Goal: Information Seeking & Learning: Learn about a topic

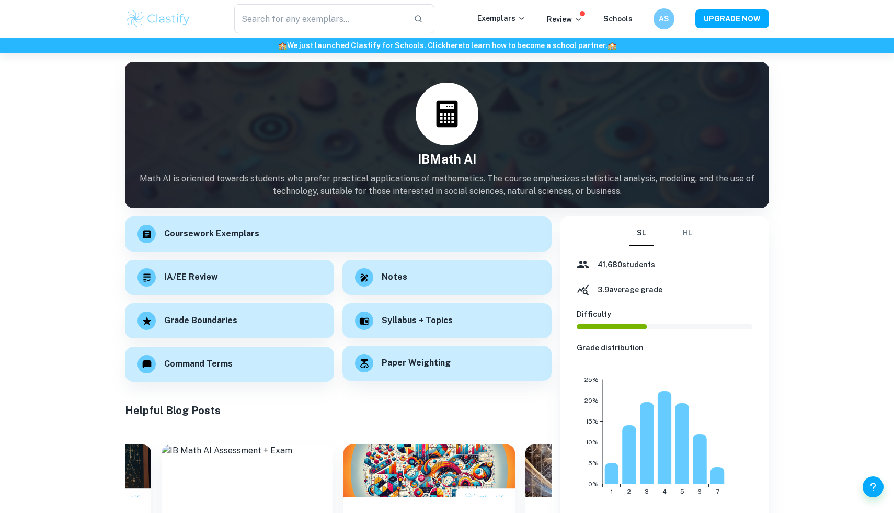
click at [379, 371] on div "Paper Weighting" at bounding box center [446, 363] width 209 height 35
click at [693, 232] on button "HL" at bounding box center [687, 233] width 25 height 25
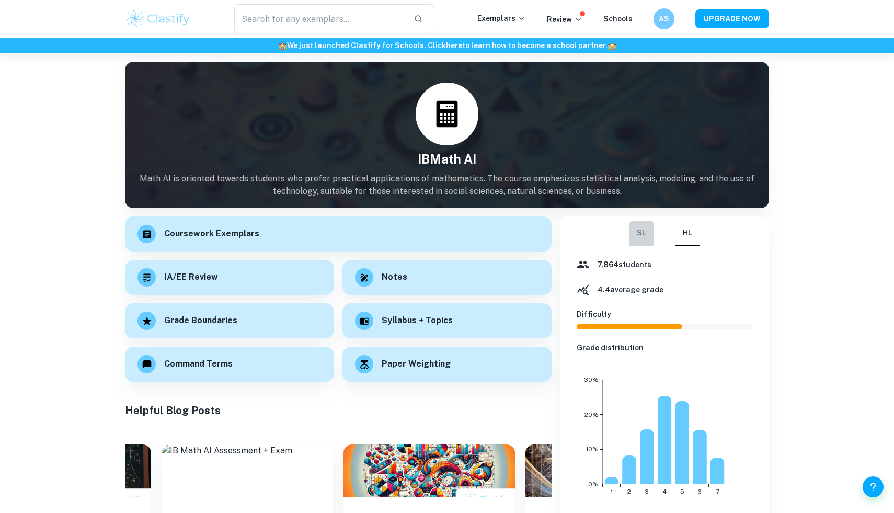
click at [638, 231] on button "SL" at bounding box center [641, 233] width 25 height 25
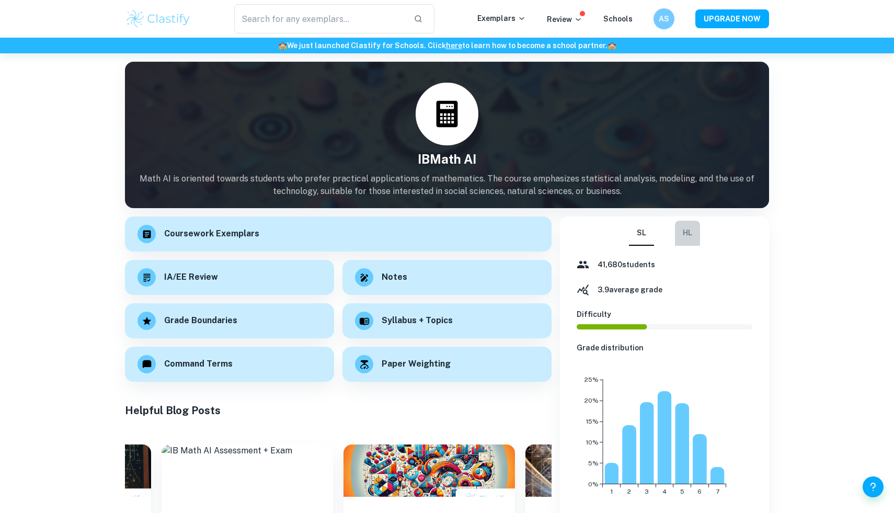
click at [679, 232] on button "HL" at bounding box center [687, 233] width 25 height 25
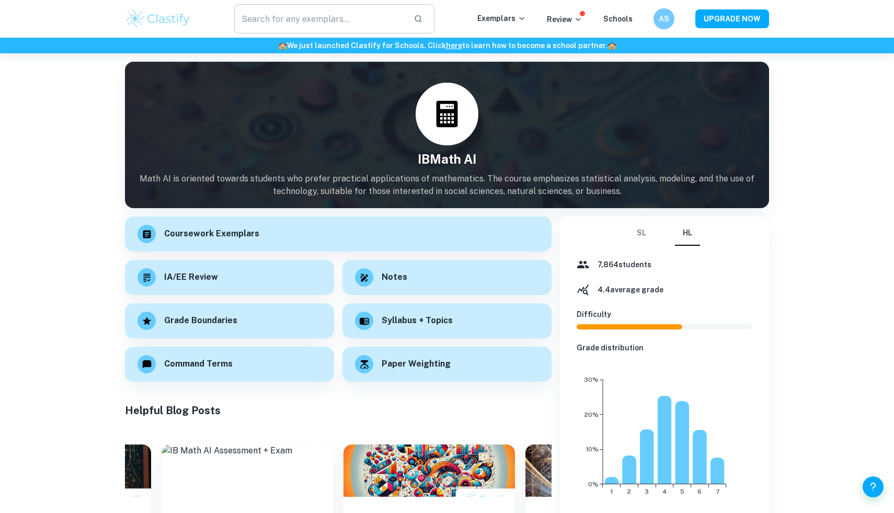
click at [370, 15] on input "text" at bounding box center [319, 18] width 171 height 29
type input "maths paper 3"
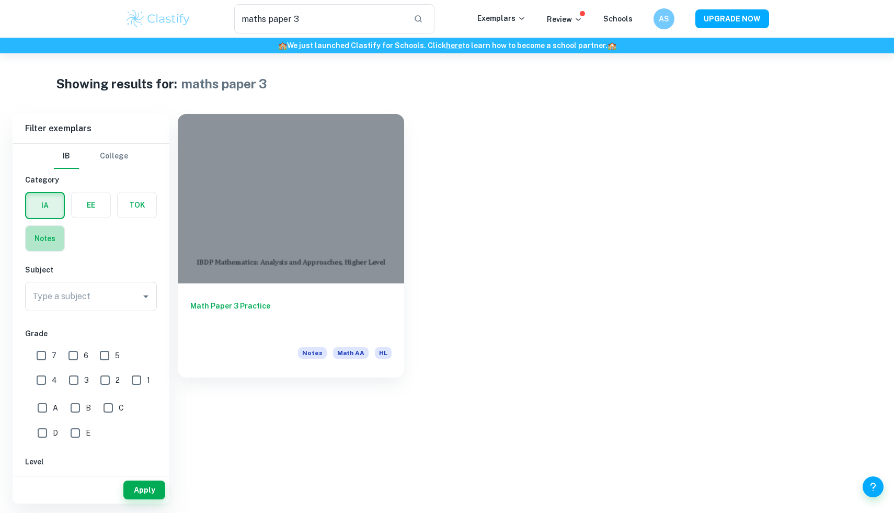
click at [53, 232] on label "button" at bounding box center [45, 238] width 39 height 25
click at [0, 0] on input "radio" at bounding box center [0, 0] width 0 height 0
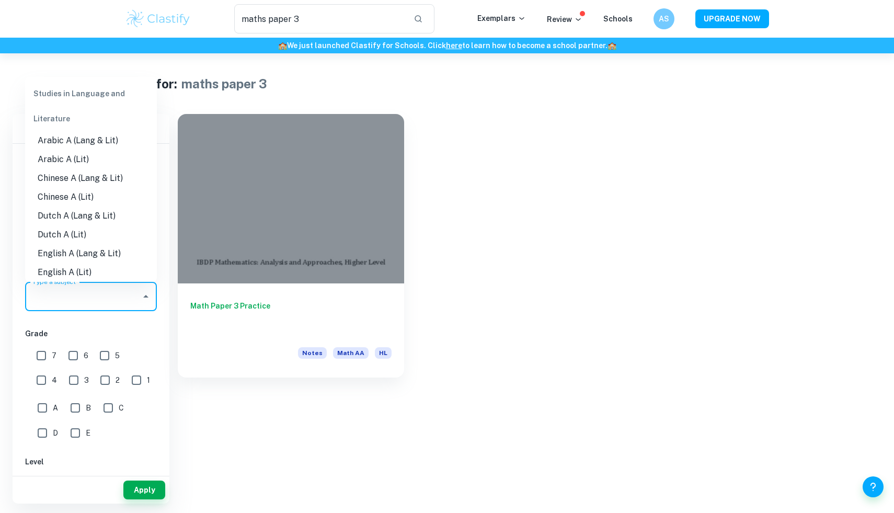
click at [74, 301] on input "Type a subject" at bounding box center [83, 296] width 107 height 20
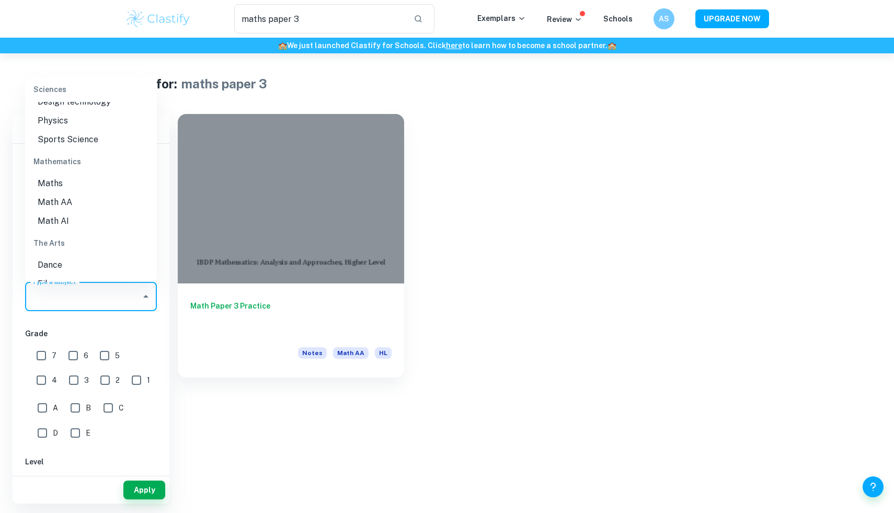
scroll to position [1257, 0]
click at [79, 218] on li "Math AI" at bounding box center [91, 220] width 132 height 19
type input "Math AI"
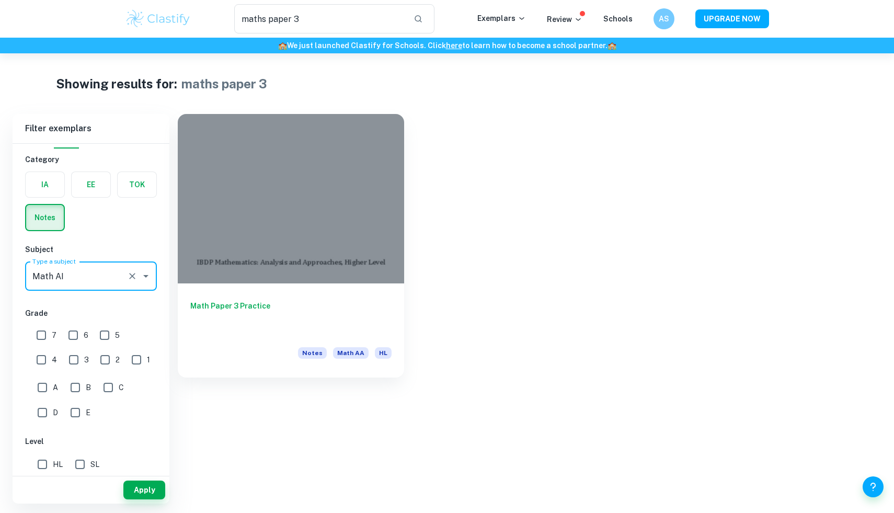
scroll to position [24, 0]
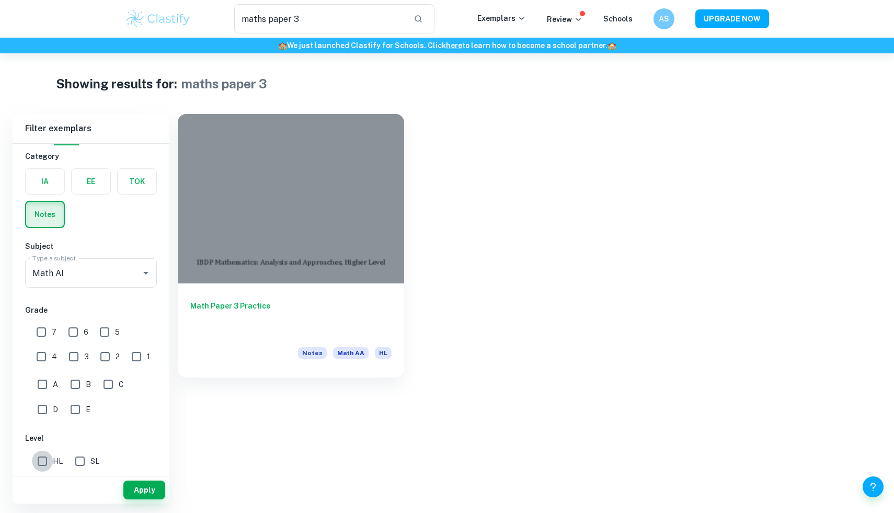
click at [42, 457] on input "HL" at bounding box center [42, 461] width 21 height 21
checkbox input "true"
click at [153, 488] on button "Apply" at bounding box center [144, 489] width 42 height 19
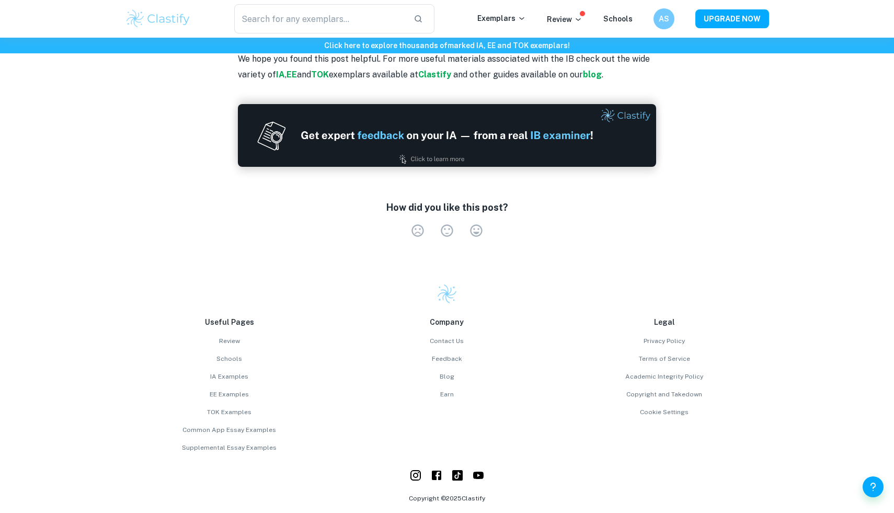
scroll to position [904, 0]
